Goal: Check status: Check status

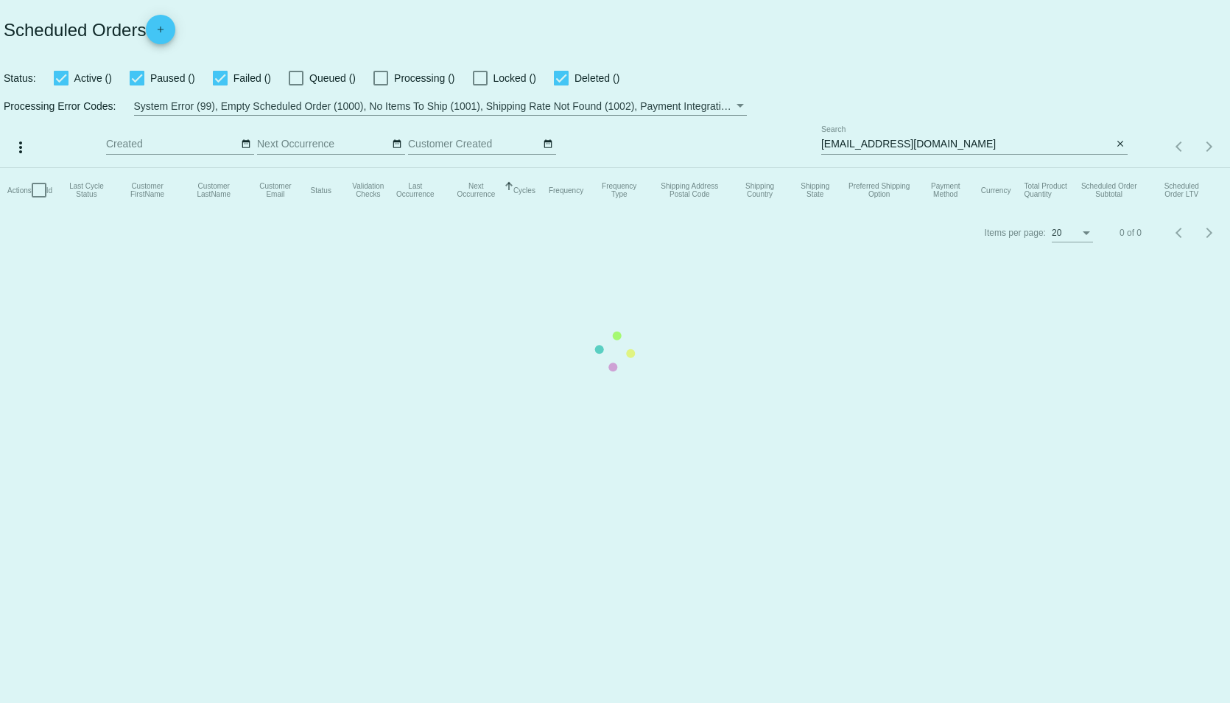
click at [966, 168] on mat-table "Actions Id Last Cycle Status Customer FirstName Customer LastName Customer Emai…" at bounding box center [615, 190] width 1230 height 44
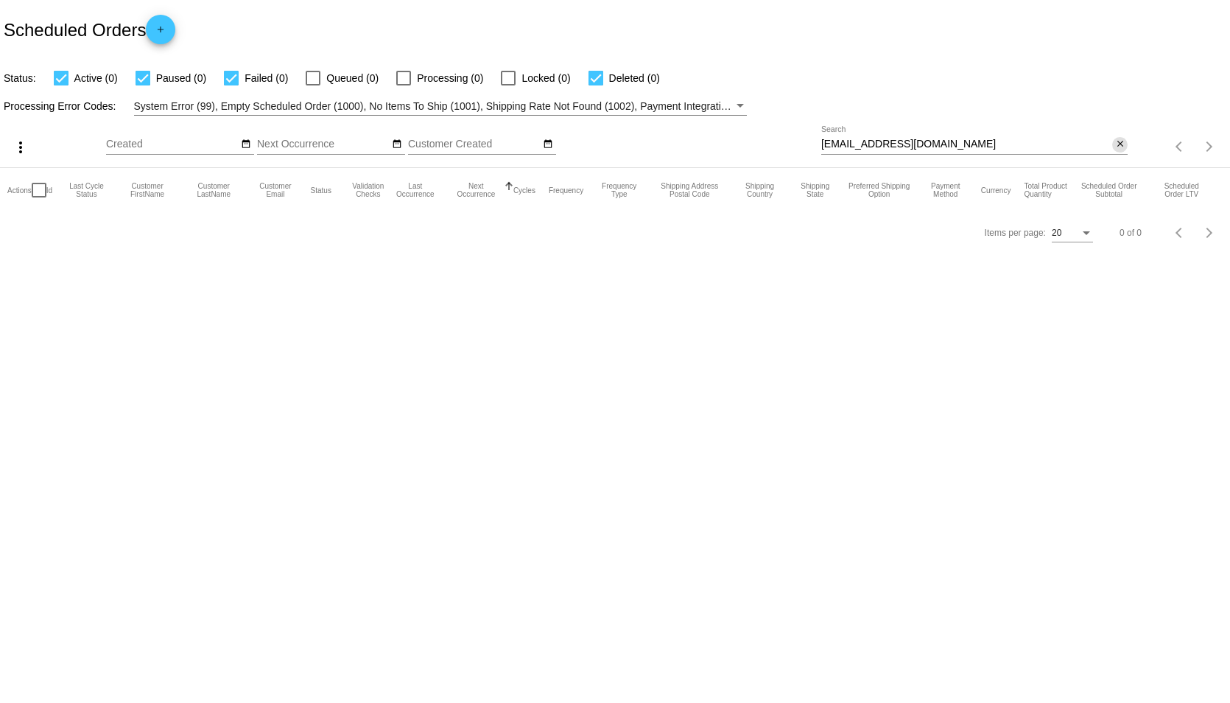
click at [1123, 143] on mat-icon "close" at bounding box center [1121, 145] width 10 height 12
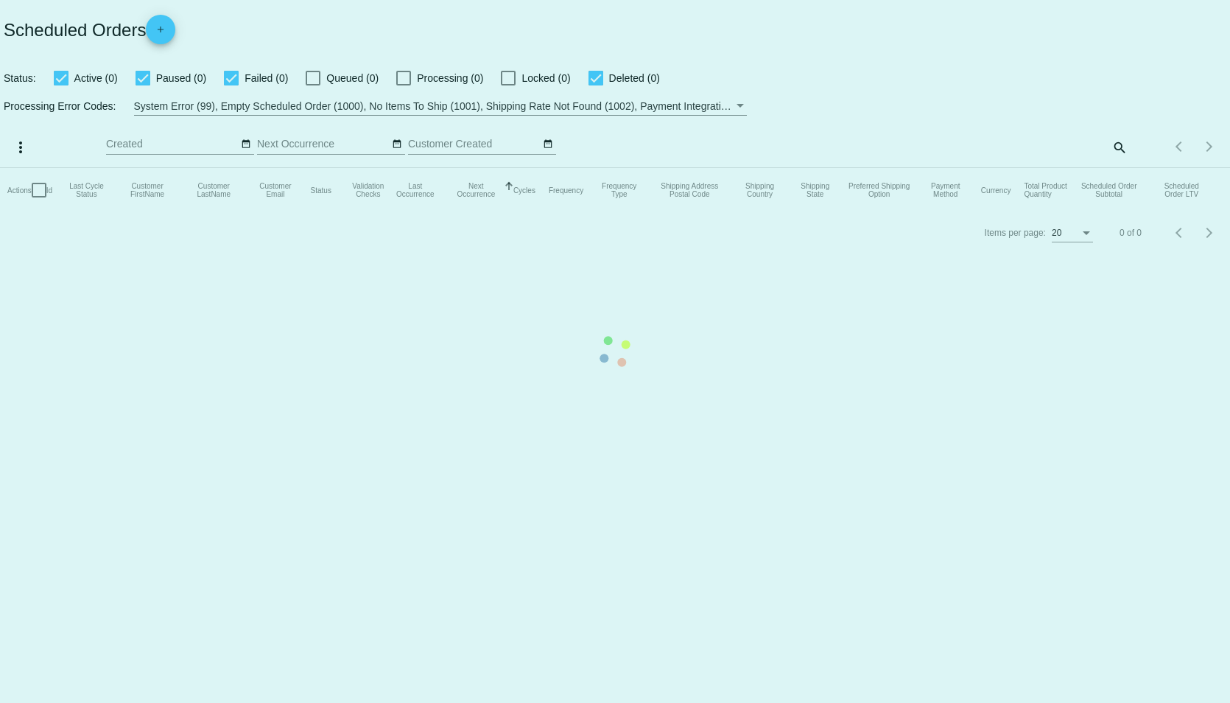
click at [1122, 168] on mat-table "Actions Id Last Cycle Status Customer FirstName Customer LastName Customer Emai…" at bounding box center [615, 190] width 1230 height 44
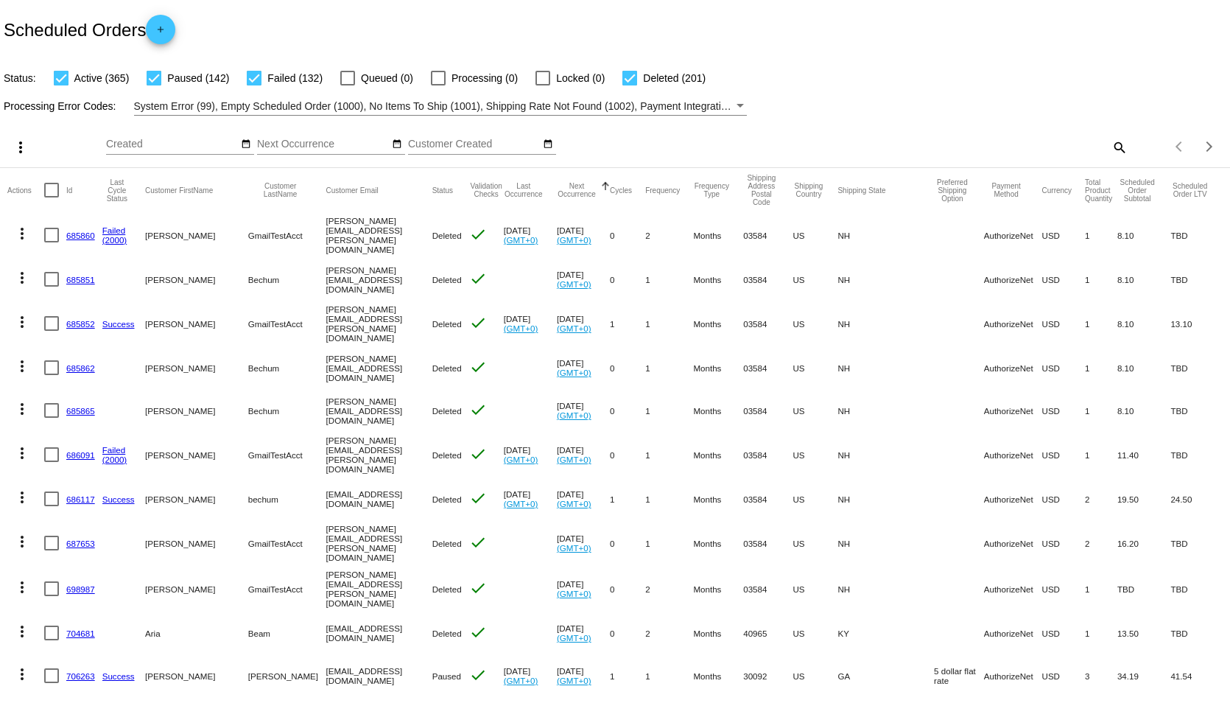
click at [1110, 145] on mat-icon "search" at bounding box center [1119, 147] width 18 height 23
click at [908, 139] on input "Search" at bounding box center [975, 145] width 307 height 12
paste input "[EMAIL_ADDRESS][DOMAIN_NAME]"
type input "[EMAIL_ADDRESS][DOMAIN_NAME]"
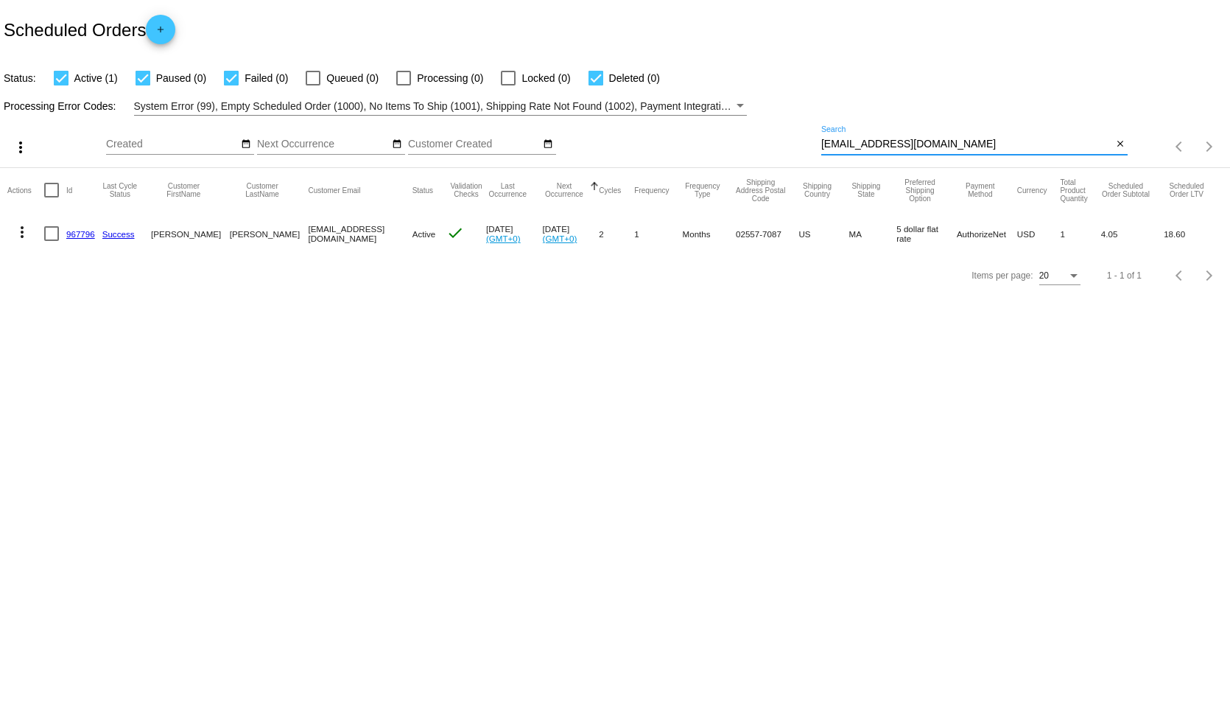
click at [83, 236] on link "967796" at bounding box center [80, 234] width 29 height 10
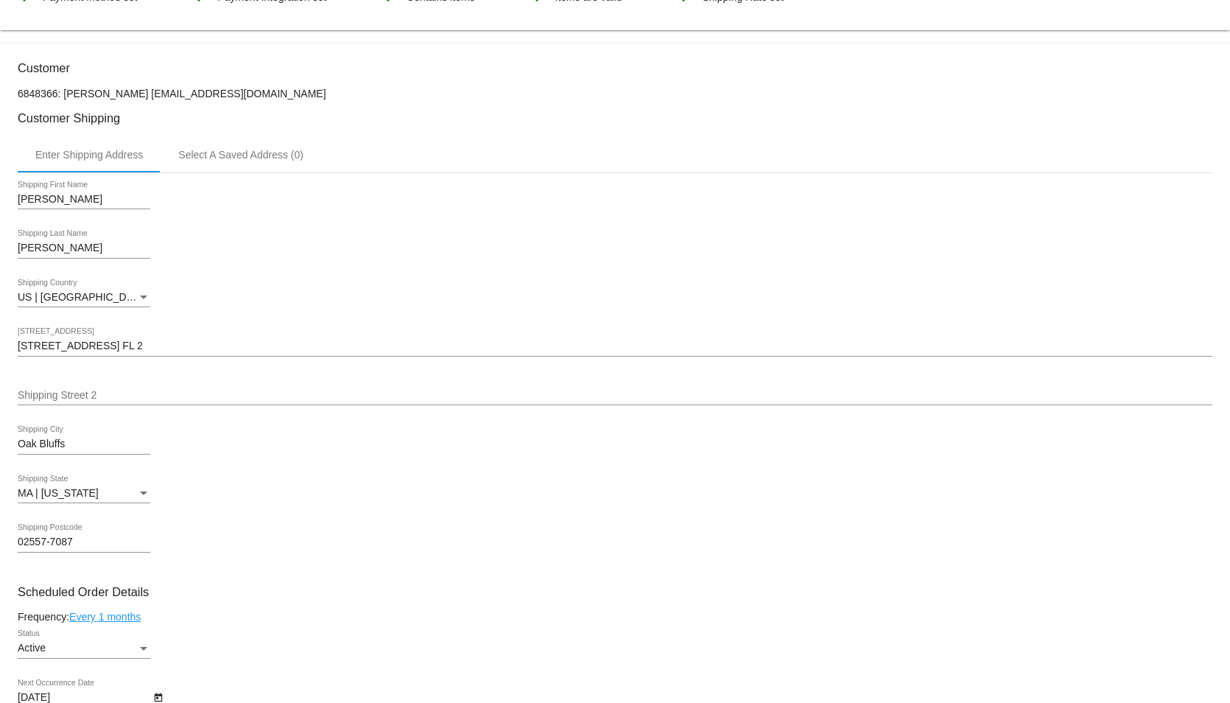
scroll to position [283, 0]
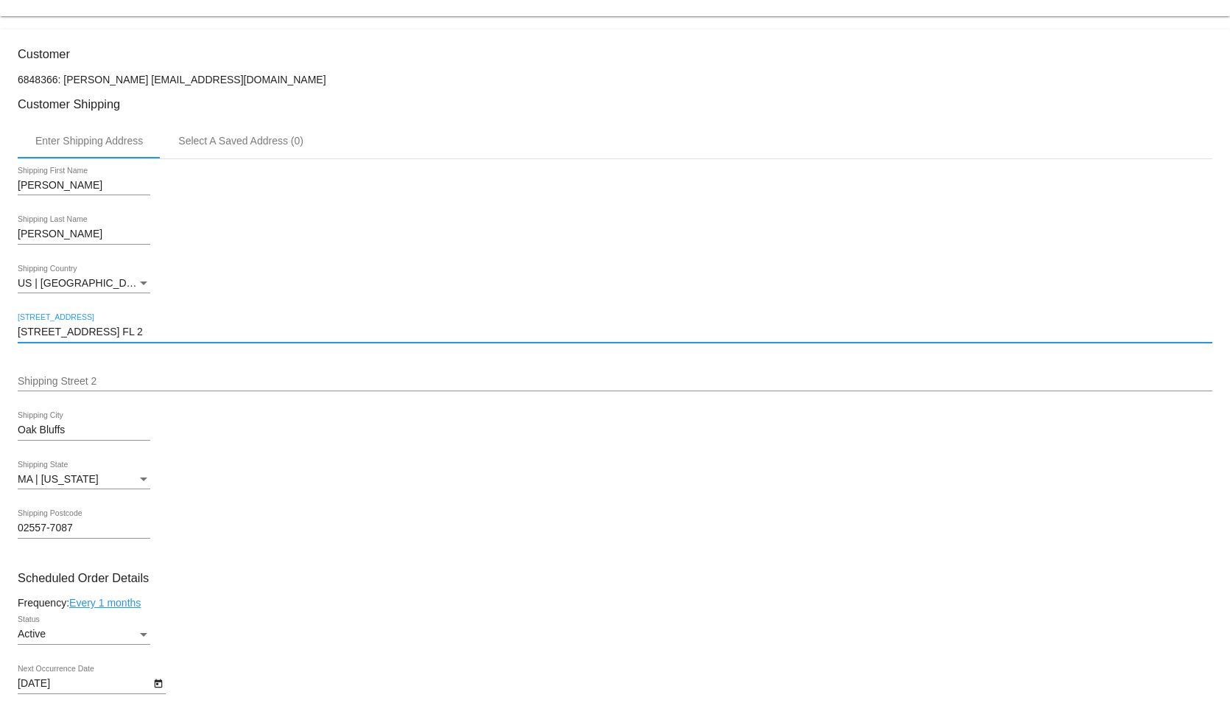
drag, startPoint x: 167, startPoint y: 338, endPoint x: -4, endPoint y: 338, distance: 171.7
click at [0, 338] on html "arrow_back Scheduled Order #967796 Active more_vert Last Processing Cycle ID: 9…" at bounding box center [615, 351] width 1230 height 703
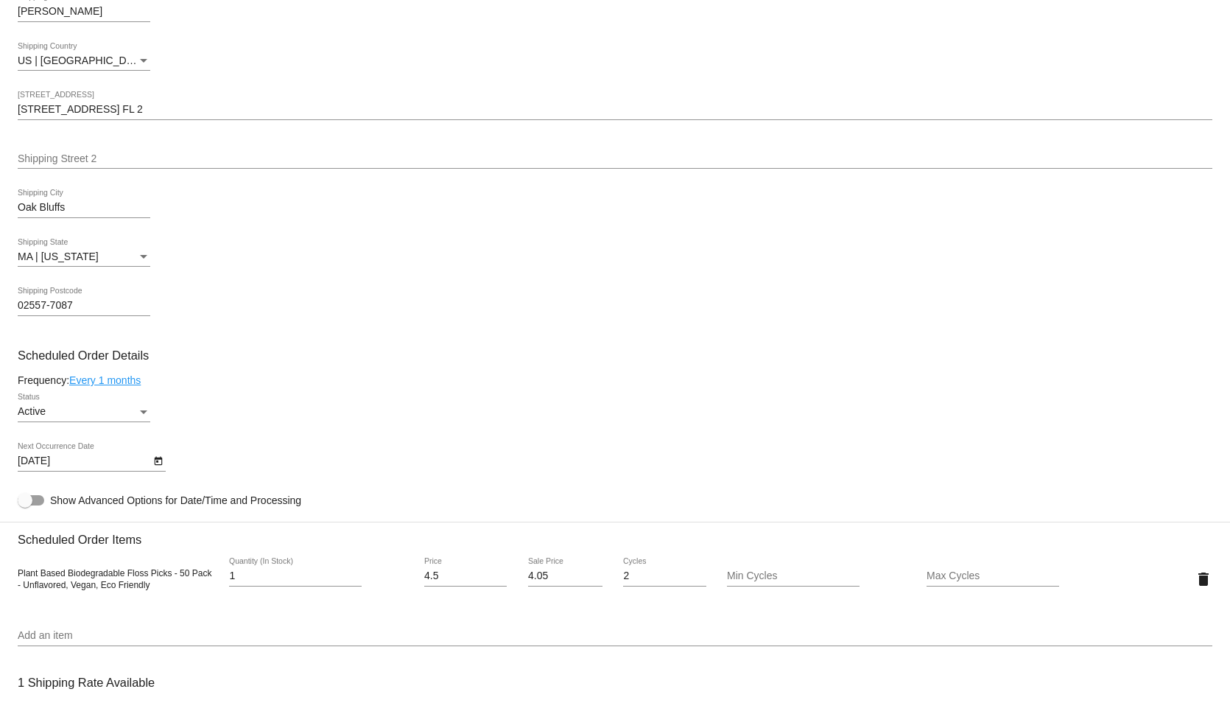
scroll to position [810, 0]
